Goal: Navigation & Orientation: Find specific page/section

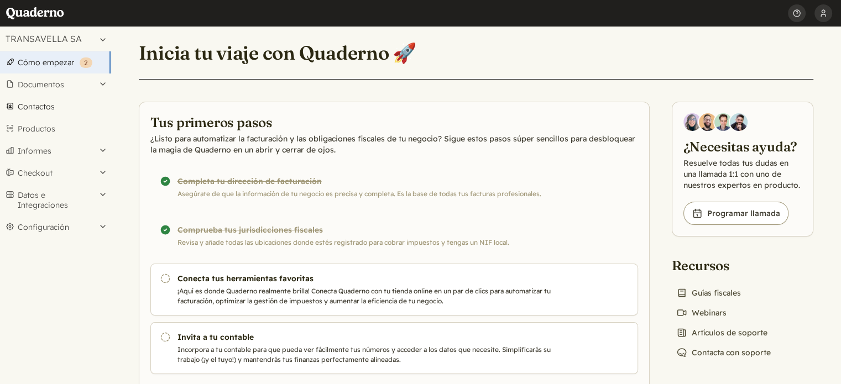
click at [35, 109] on link "Contactos" at bounding box center [55, 107] width 111 height 22
click at [27, 198] on button "Datos e Integraciones" at bounding box center [55, 200] width 111 height 32
click at [38, 223] on link "Integraciones" at bounding box center [55, 223] width 111 height 15
click at [31, 107] on link "Contactos" at bounding box center [55, 107] width 111 height 22
click at [29, 227] on button "Configuración" at bounding box center [55, 227] width 111 height 22
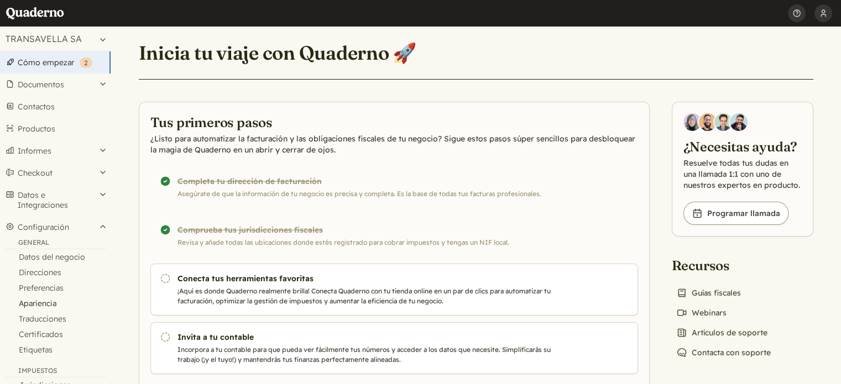
click at [37, 305] on link "Apariencia" at bounding box center [55, 303] width 111 height 15
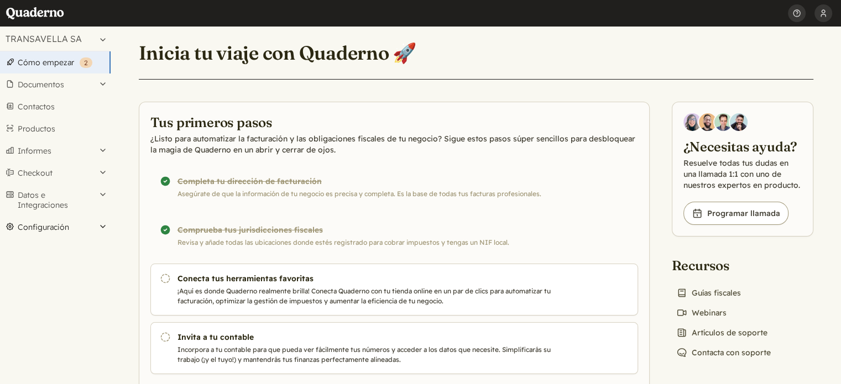
click at [55, 229] on button "Configuración" at bounding box center [55, 227] width 111 height 22
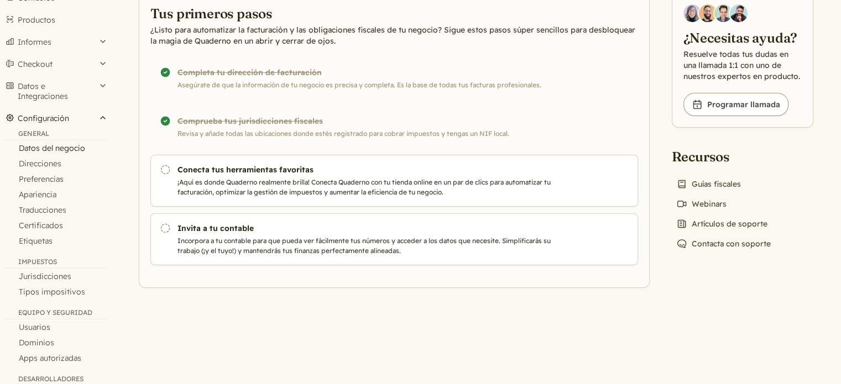
scroll to position [111, 0]
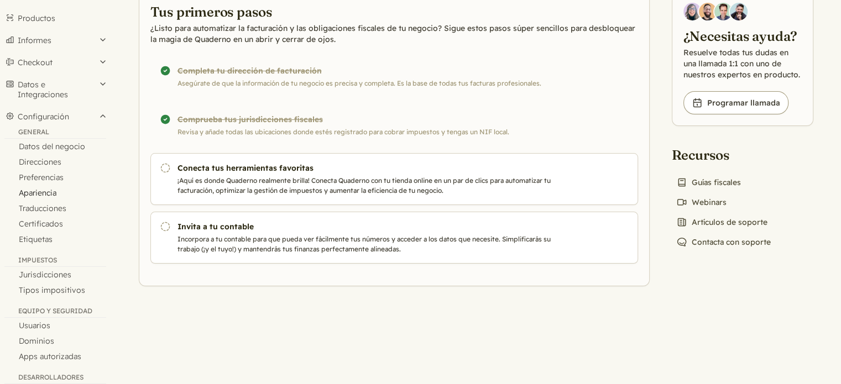
click at [44, 192] on link "Apariencia" at bounding box center [55, 192] width 111 height 15
